Goal: Task Accomplishment & Management: Manage account settings

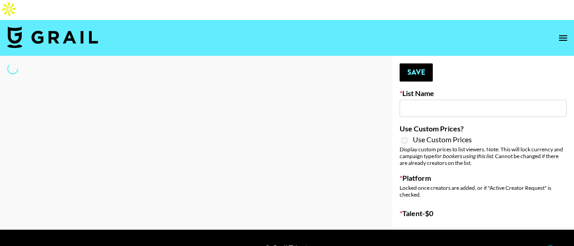
click at [437, 100] on input at bounding box center [482, 108] width 167 height 17
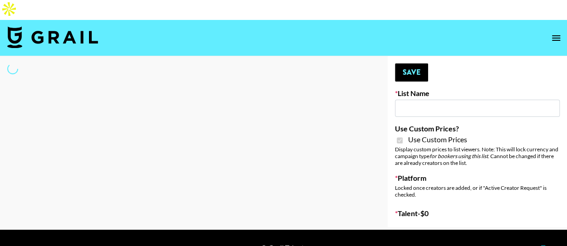
type input "Primal Harvest NEW ([DATE])"
checkbox input "true"
select select "Brand"
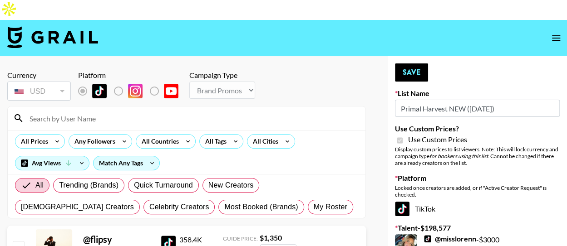
click at [97, 111] on input at bounding box center [192, 118] width 336 height 15
click at [116, 111] on input at bounding box center [192, 118] width 336 height 15
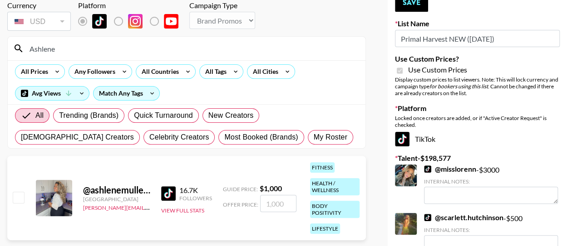
scroll to position [76, 0]
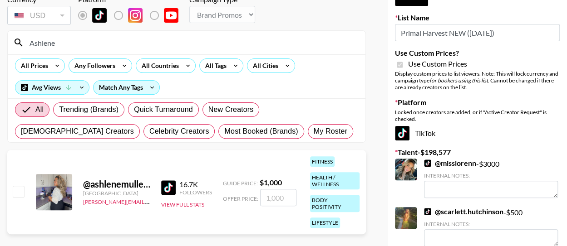
type input "Ashlene"
click at [17, 186] on input "checkbox" at bounding box center [18, 191] width 11 height 11
checkbox input "true"
type input "1000"
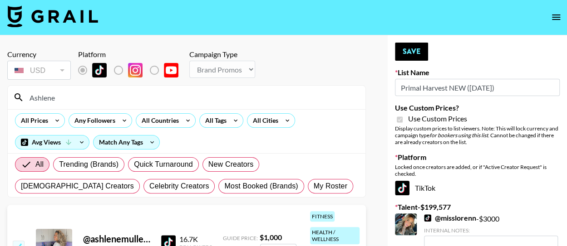
scroll to position [0, 0]
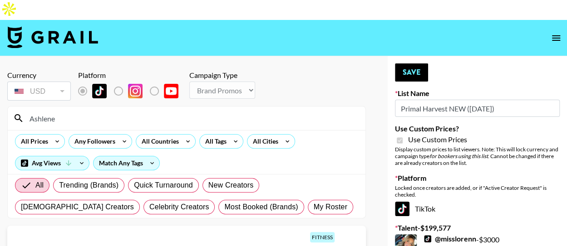
click at [93, 111] on input "Ashlene" at bounding box center [192, 118] width 336 height 15
type input "A"
type input "L"
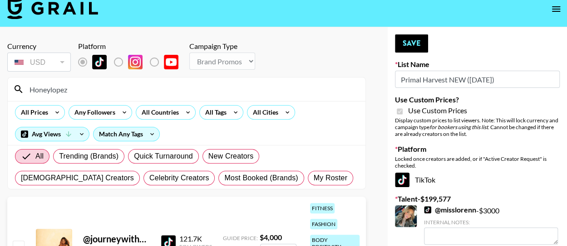
scroll to position [84, 0]
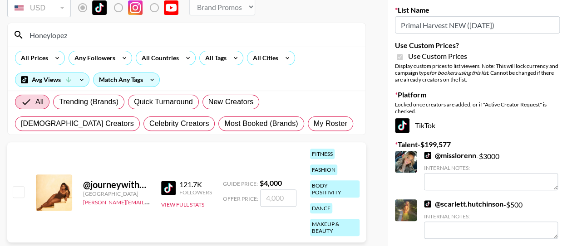
type input "Honeylopez"
click at [20, 187] on input "checkbox" at bounding box center [18, 192] width 11 height 11
checkbox input "true"
type input "4000"
click at [267, 190] on input "4000" at bounding box center [278, 198] width 36 height 17
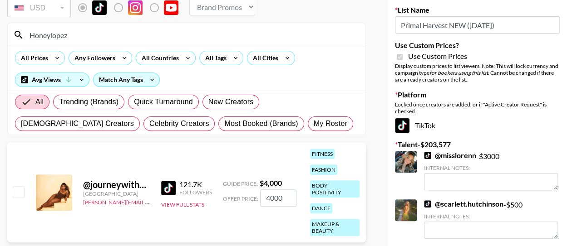
checkbox input "false"
type input "3"
checkbox input "true"
type input "3000"
click at [257, 199] on div "@ journeywithhoneylo [GEOGRAPHIC_DATA] [PERSON_NAME][EMAIL_ADDRESS][DOMAIN_NAME…" at bounding box center [186, 192] width 359 height 100
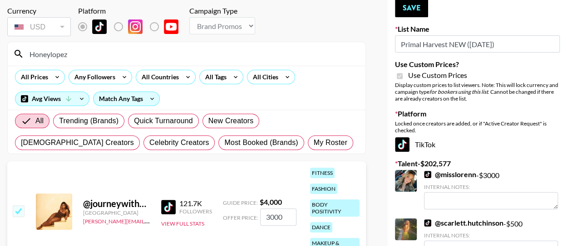
scroll to position [0, 0]
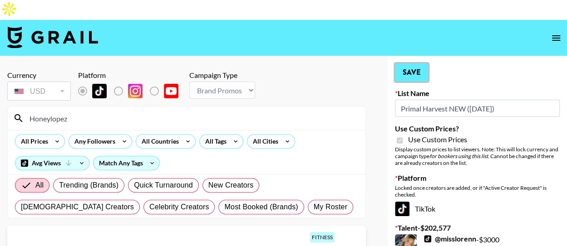
click at [414, 64] on button "Save" at bounding box center [411, 73] width 33 height 18
